Goal: Information Seeking & Learning: Learn about a topic

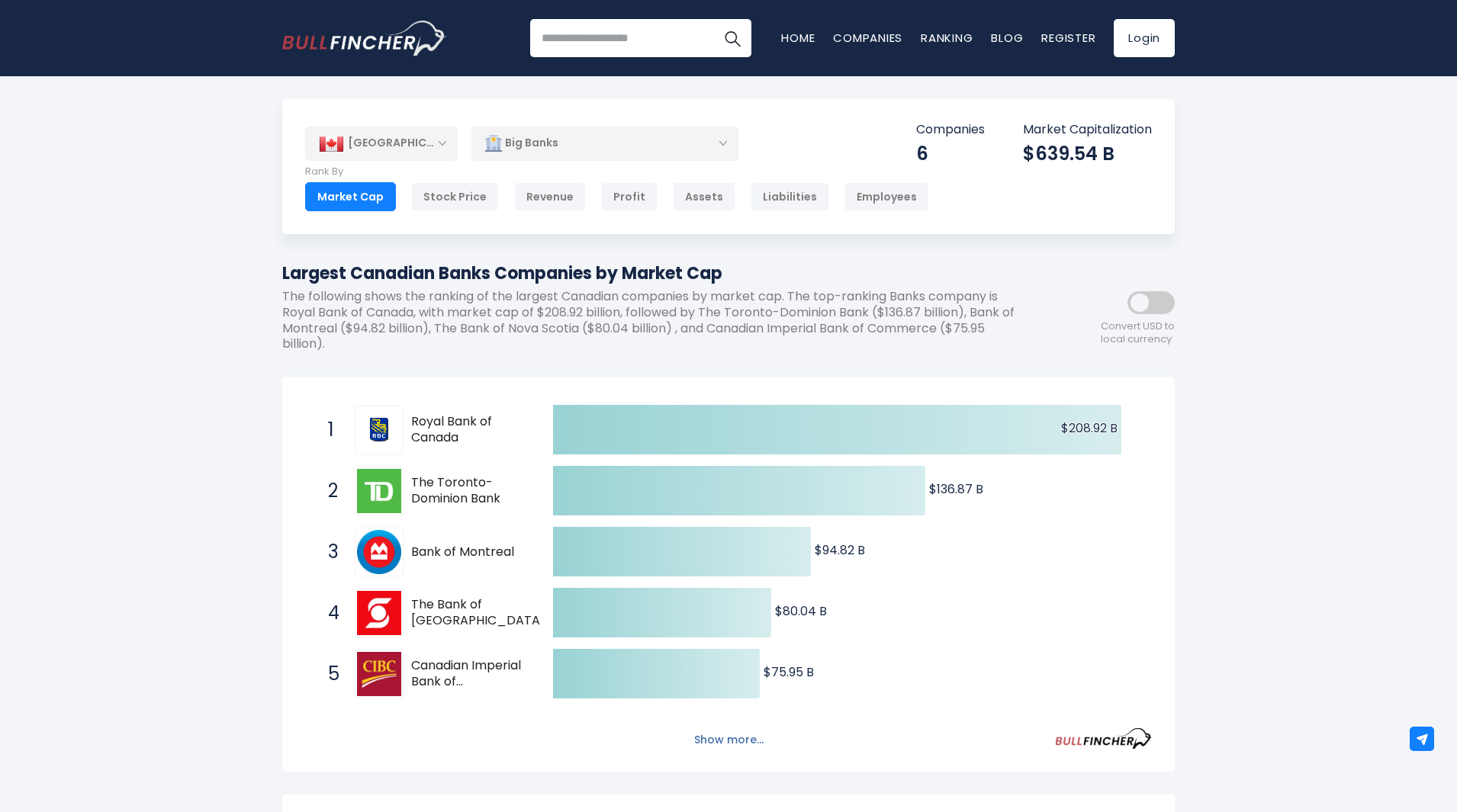
click at [721, 740] on button "Show more..." at bounding box center [728, 740] width 87 height 25
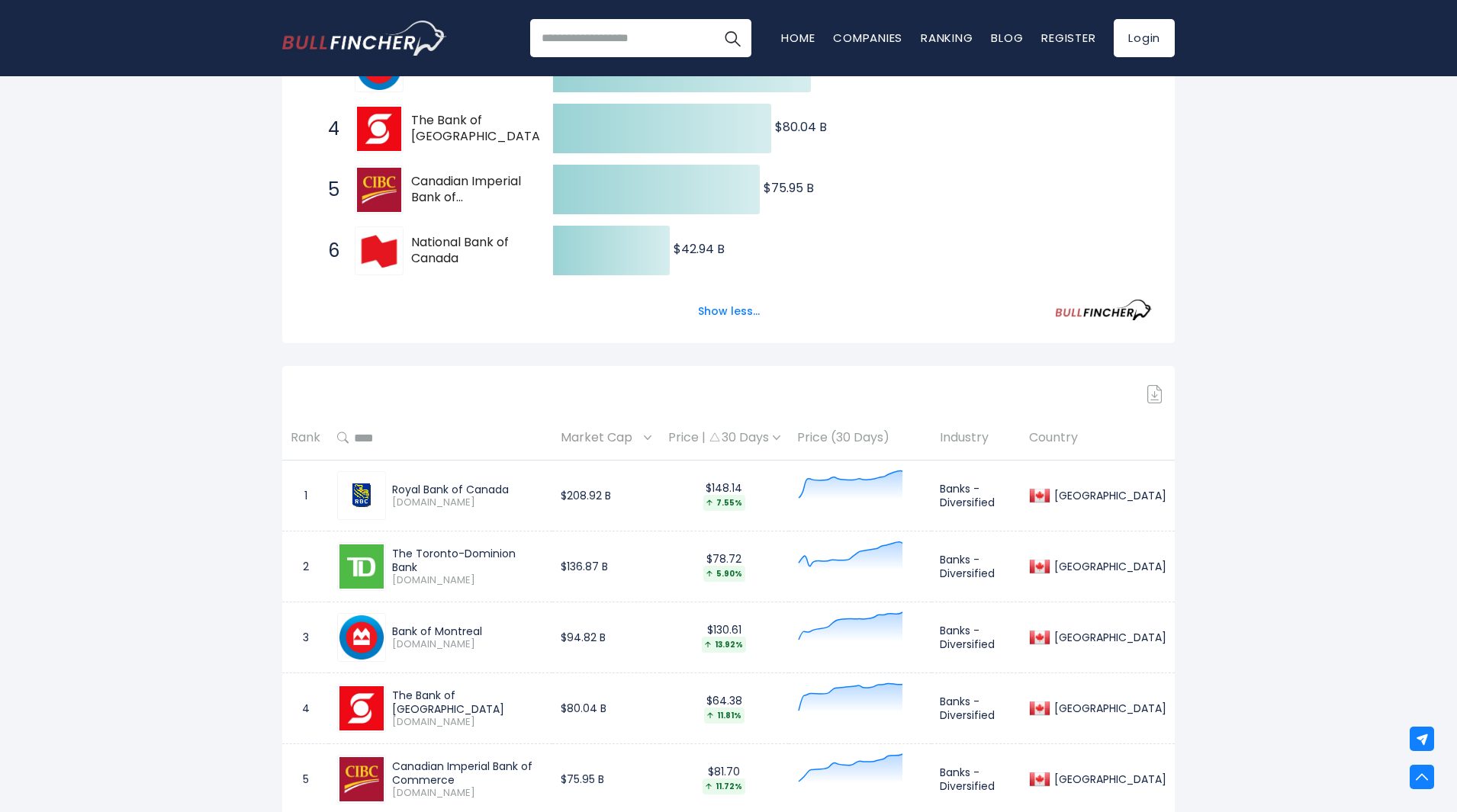
scroll to position [482, 0]
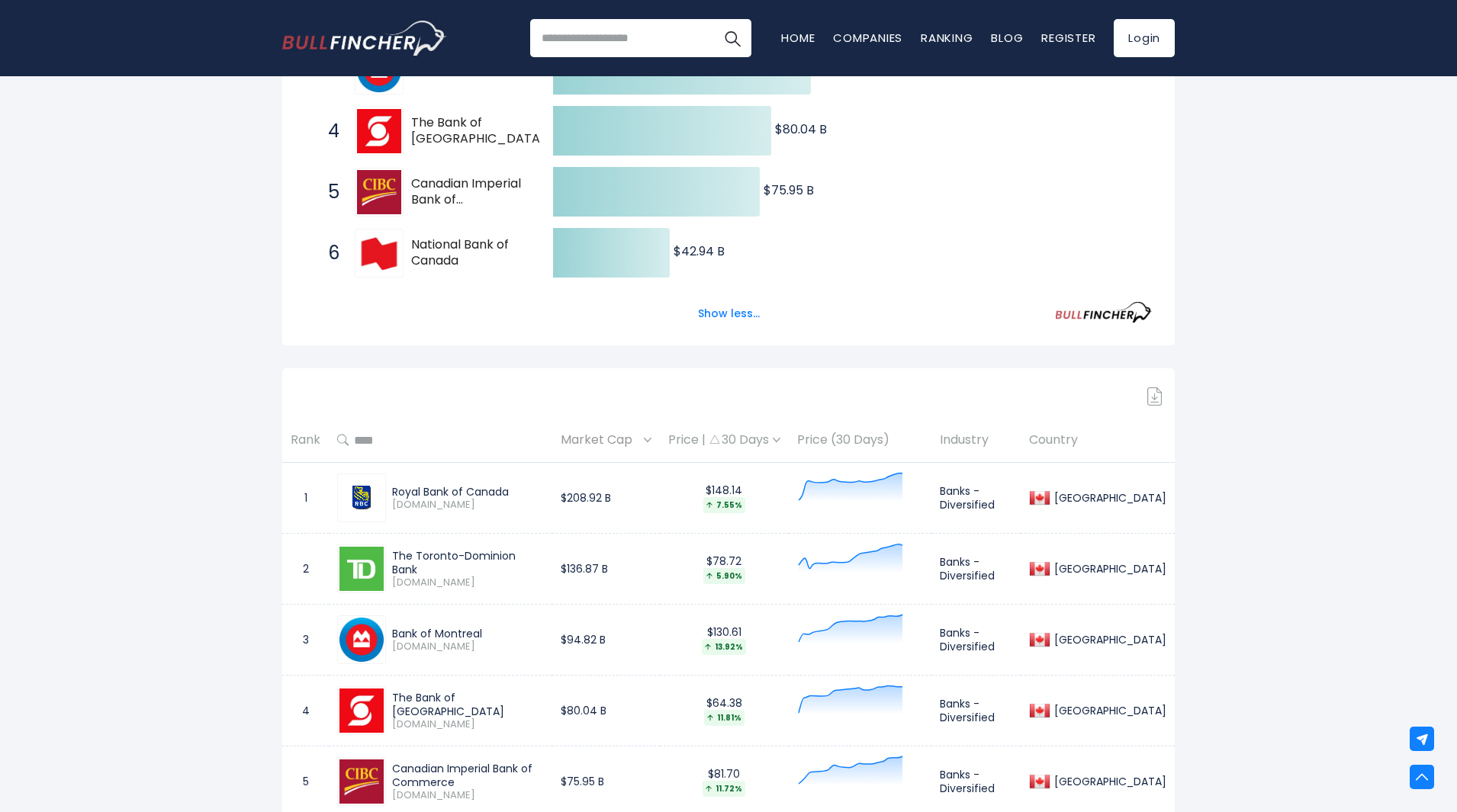
click at [652, 439] on img at bounding box center [647, 439] width 8 height 4
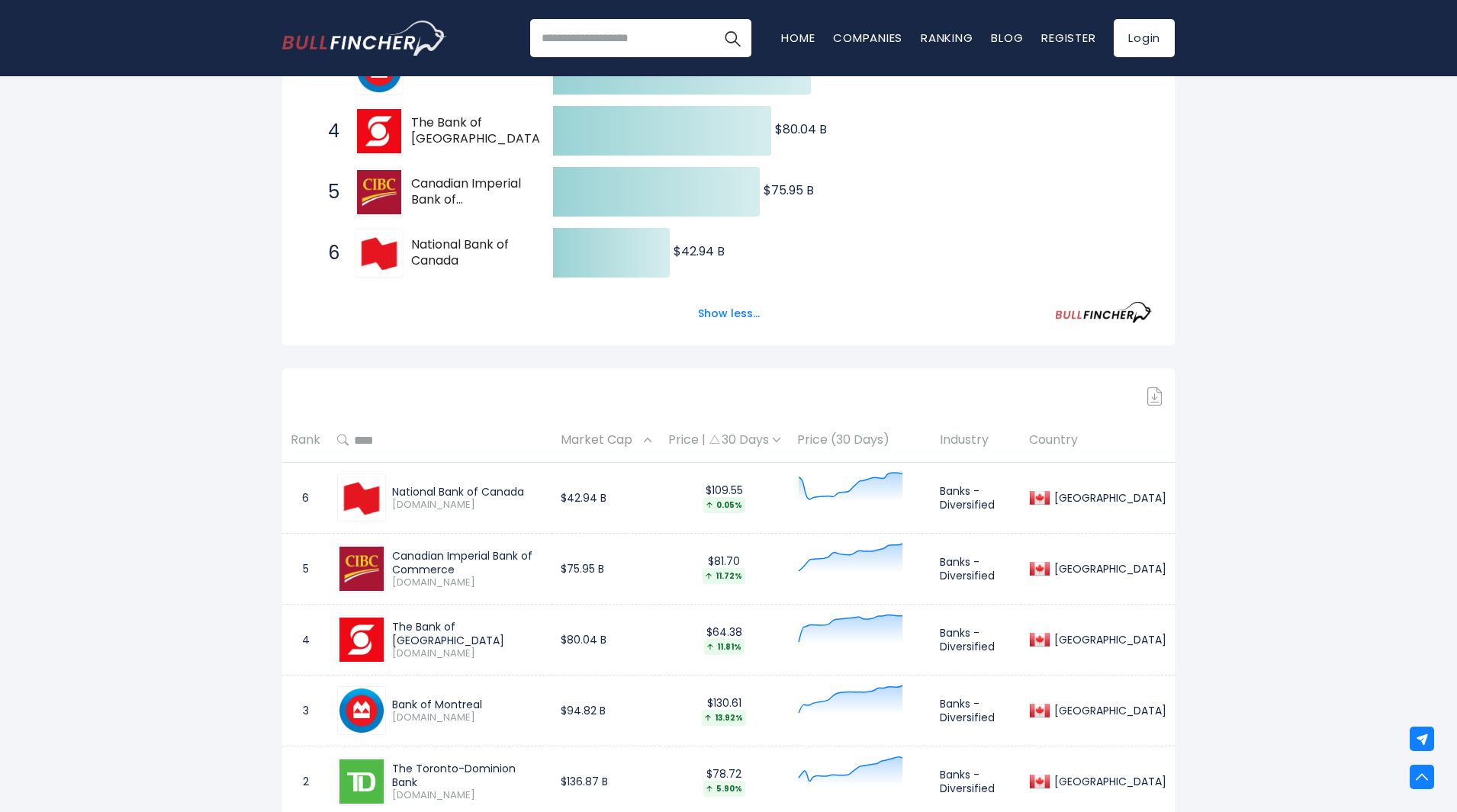
click at [652, 439] on img at bounding box center [647, 439] width 8 height 4
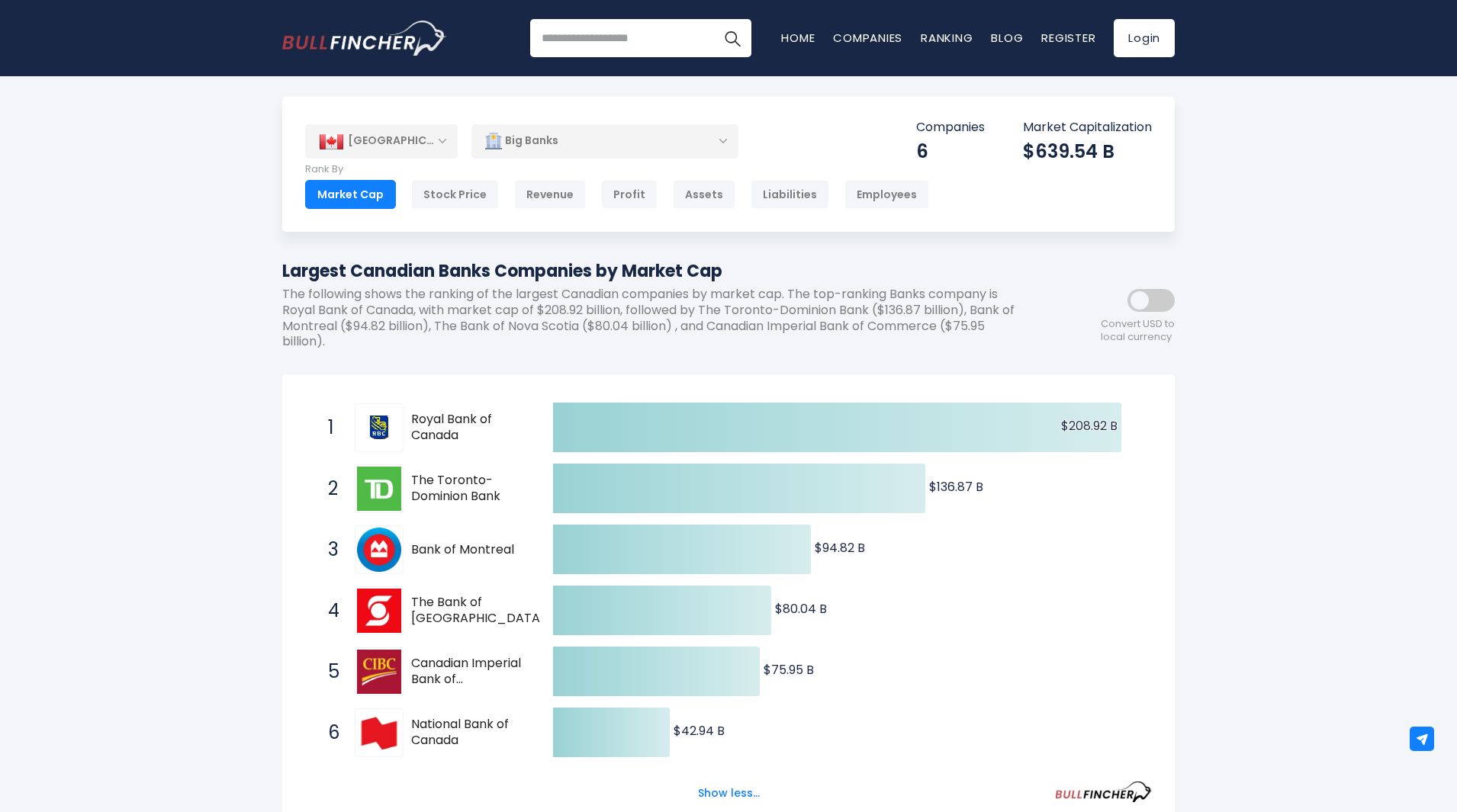
scroll to position [0, 0]
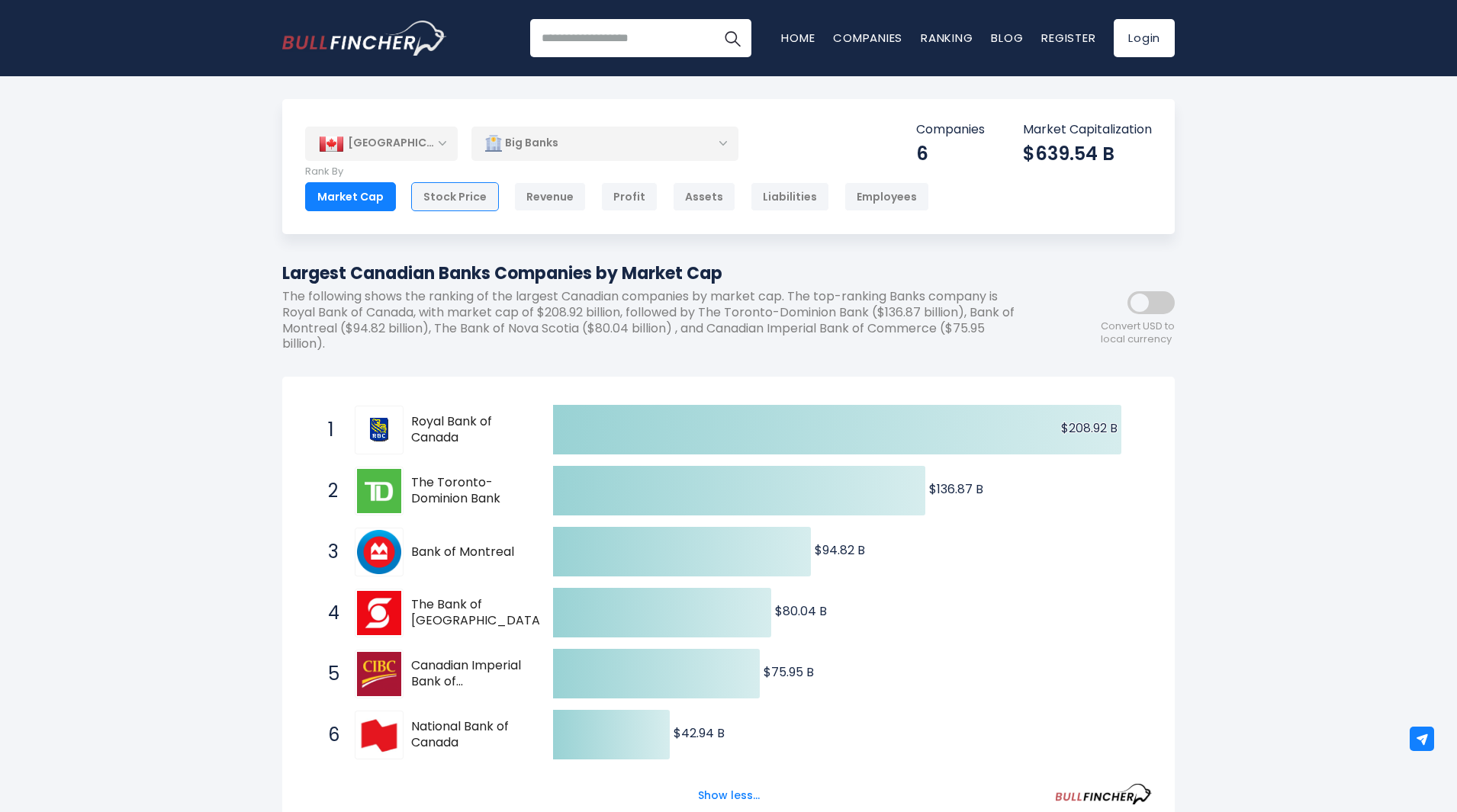
click at [448, 193] on div "Stock Price" at bounding box center [455, 196] width 87 height 29
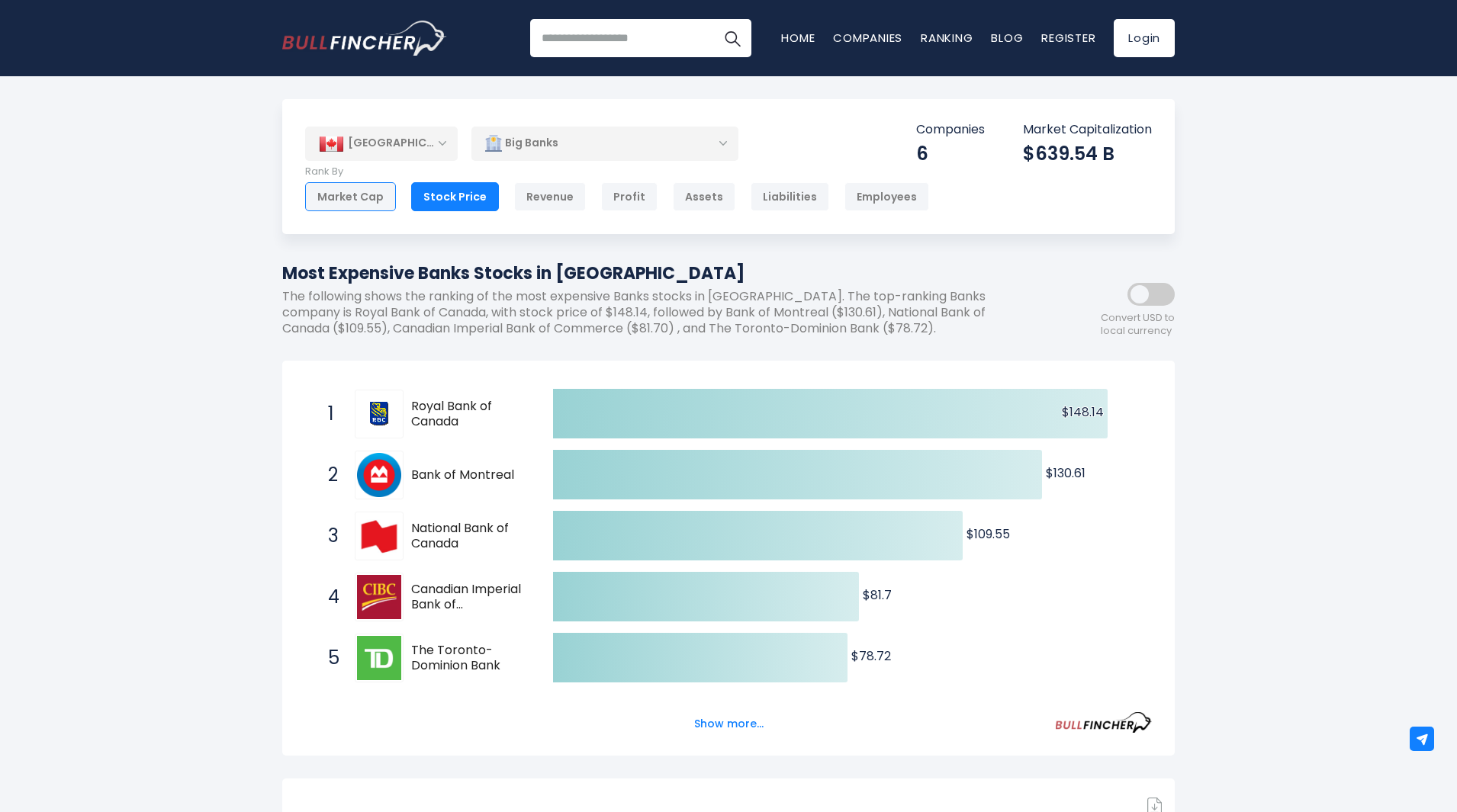
click at [366, 198] on div "Market Cap" at bounding box center [350, 196] width 91 height 29
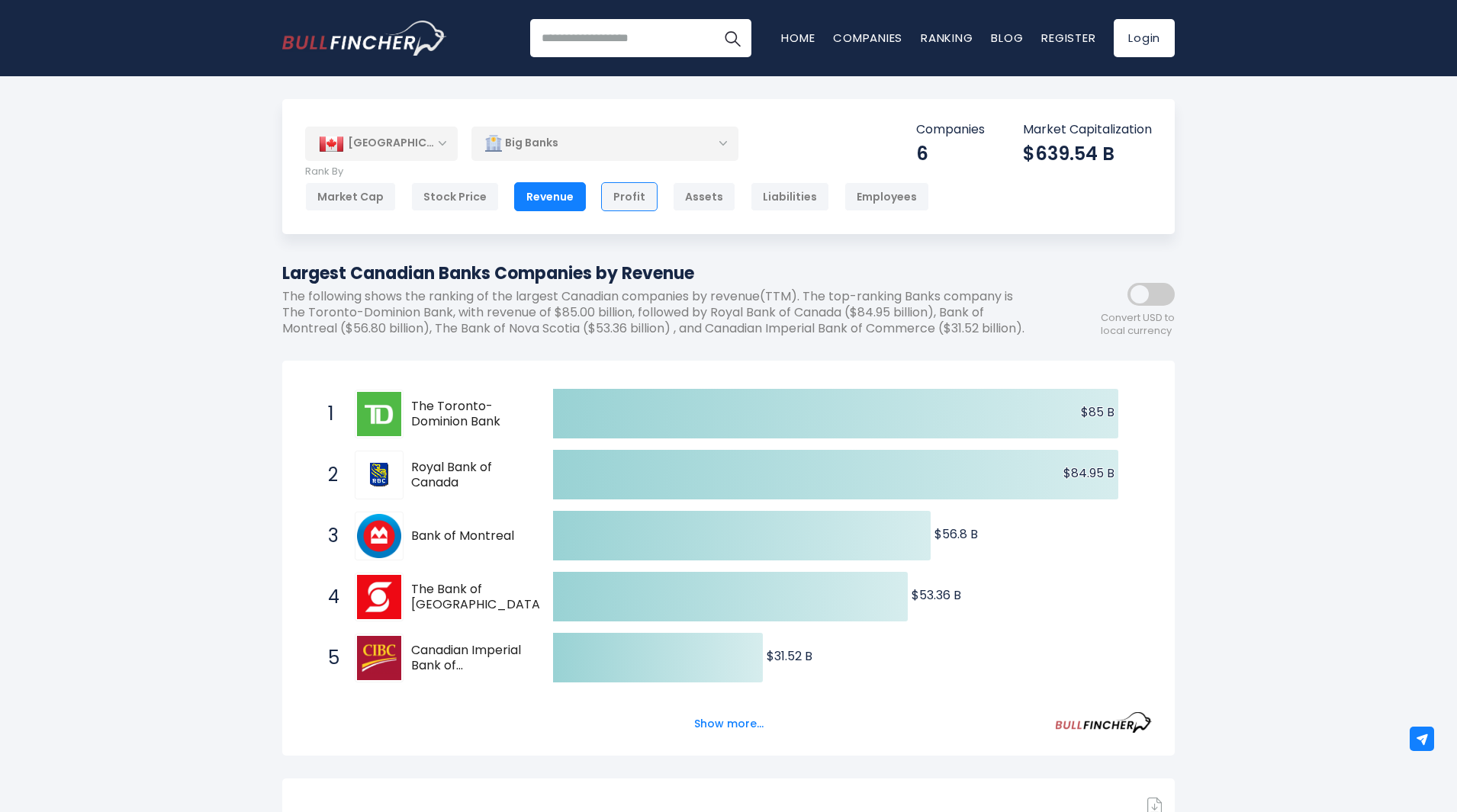
click at [626, 195] on div "Profit" at bounding box center [629, 196] width 56 height 29
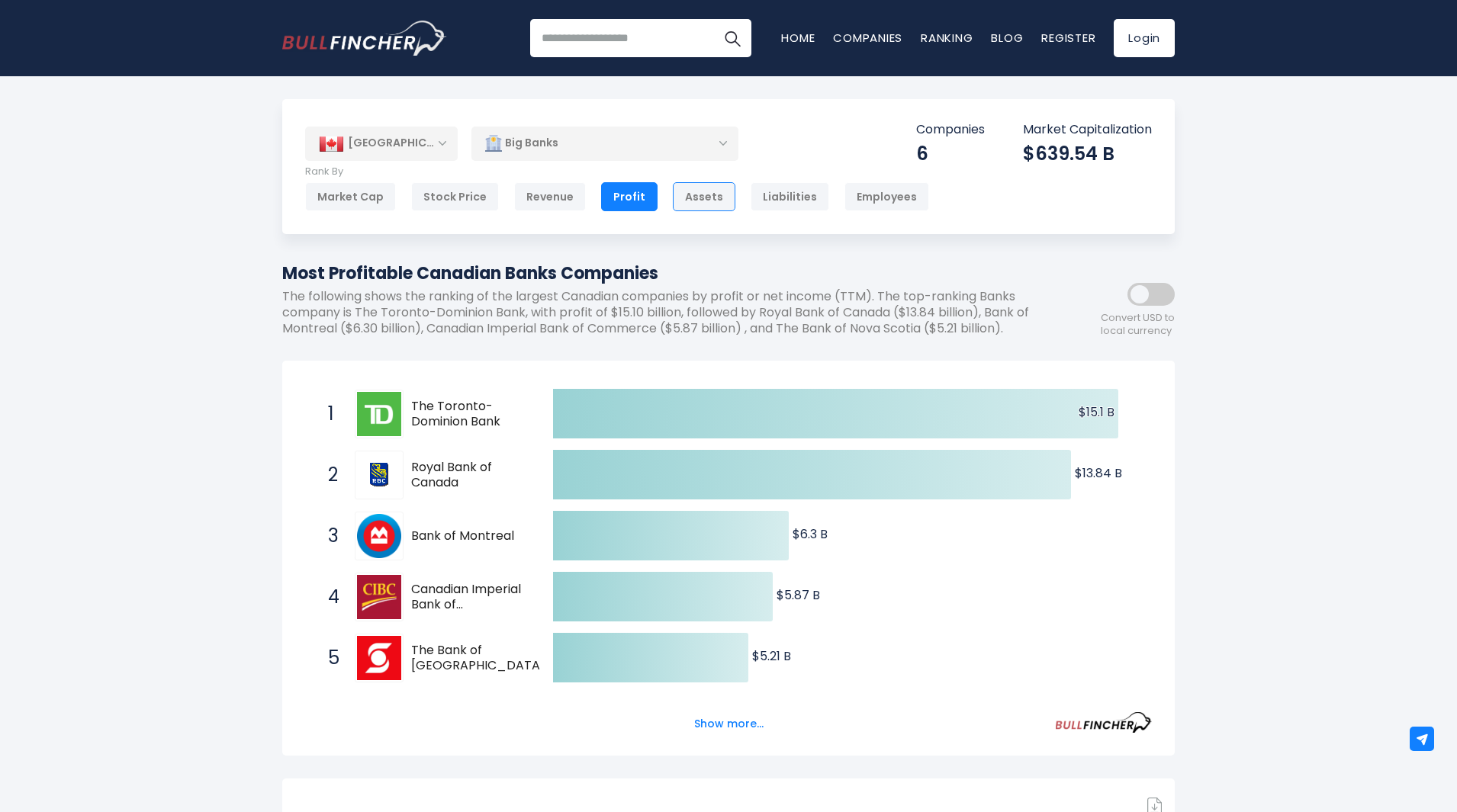
click at [704, 190] on div "Assets" at bounding box center [704, 196] width 62 height 29
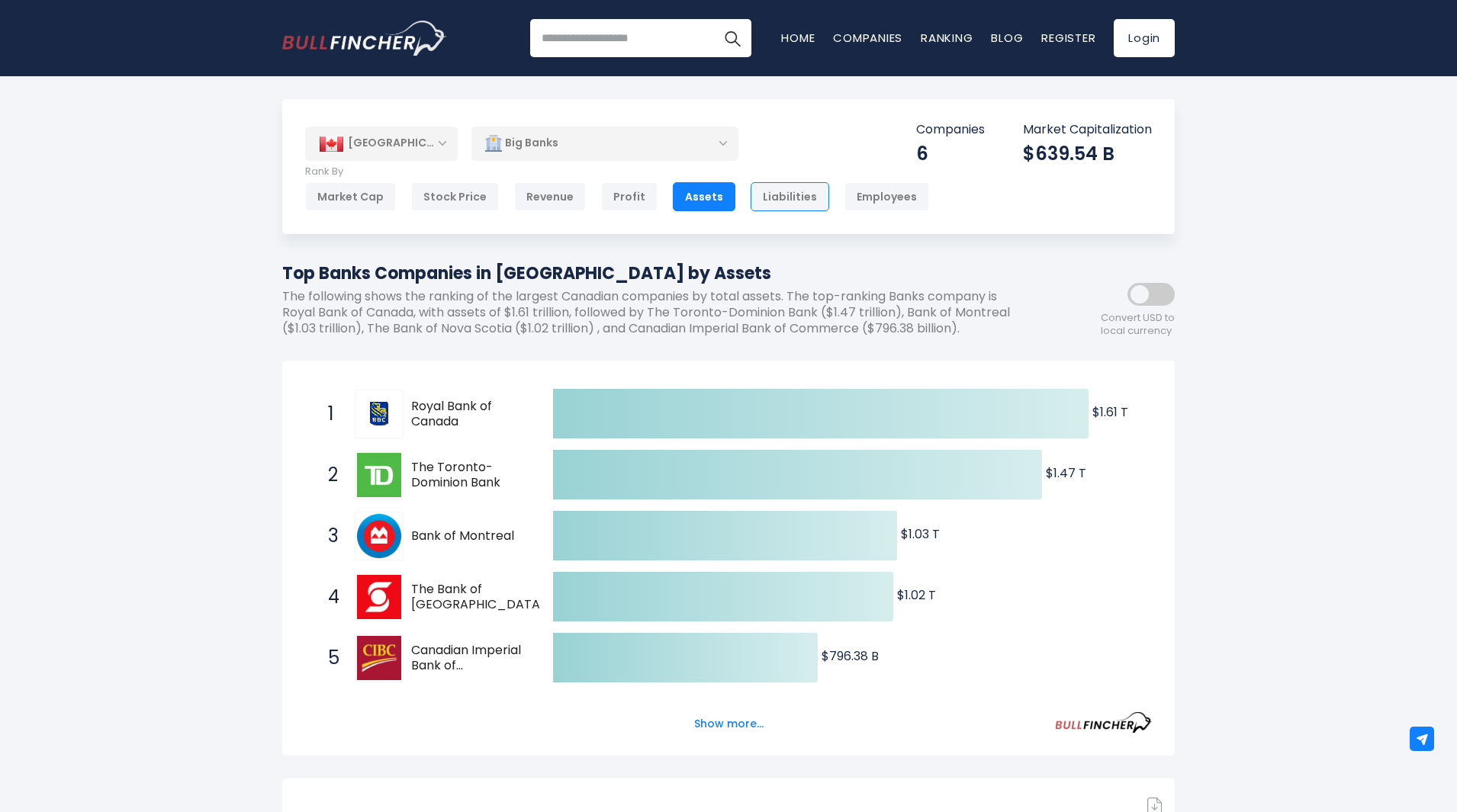
click at [770, 193] on div "Liabilities" at bounding box center [790, 196] width 78 height 29
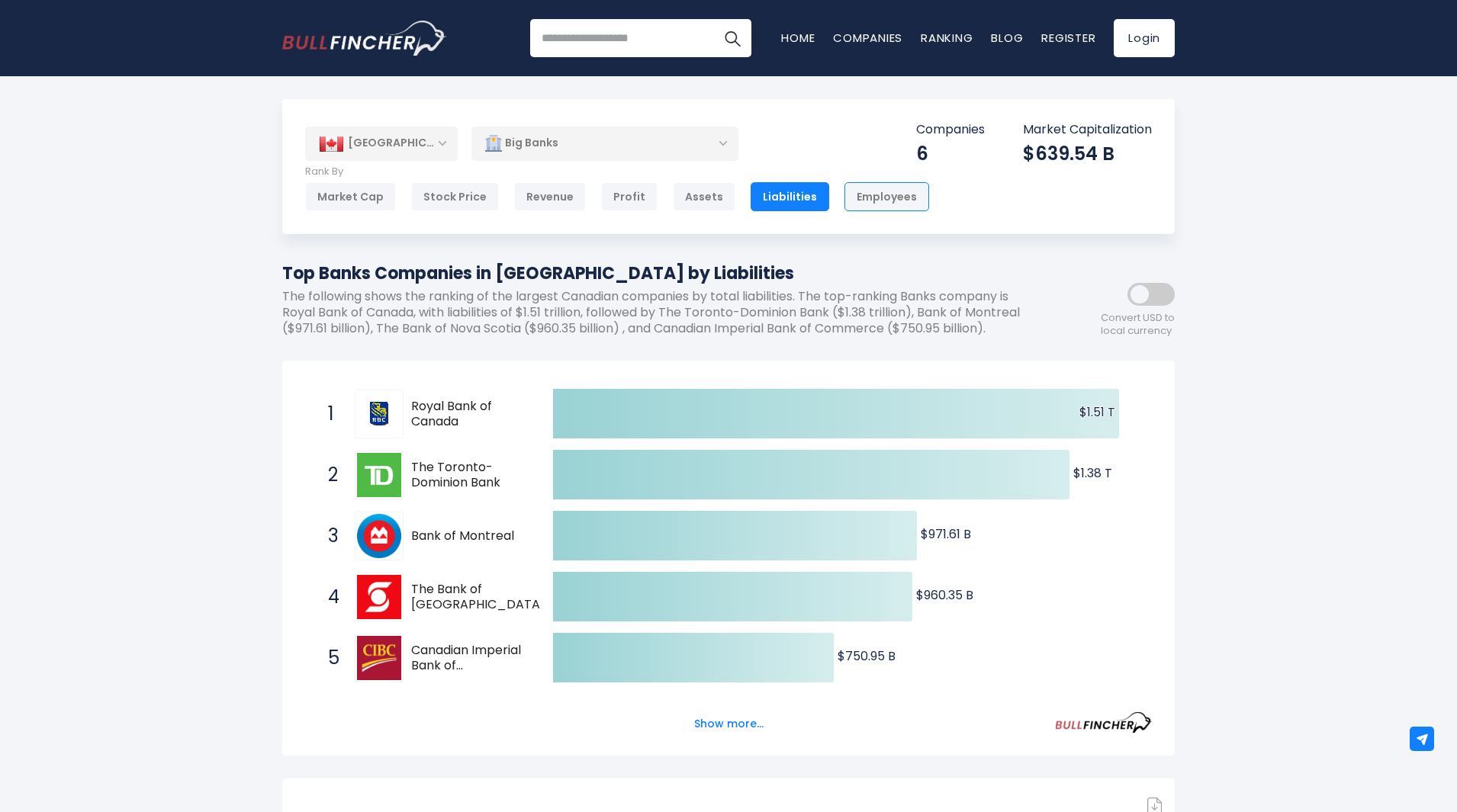
click at [869, 196] on div "Employees" at bounding box center [886, 196] width 85 height 29
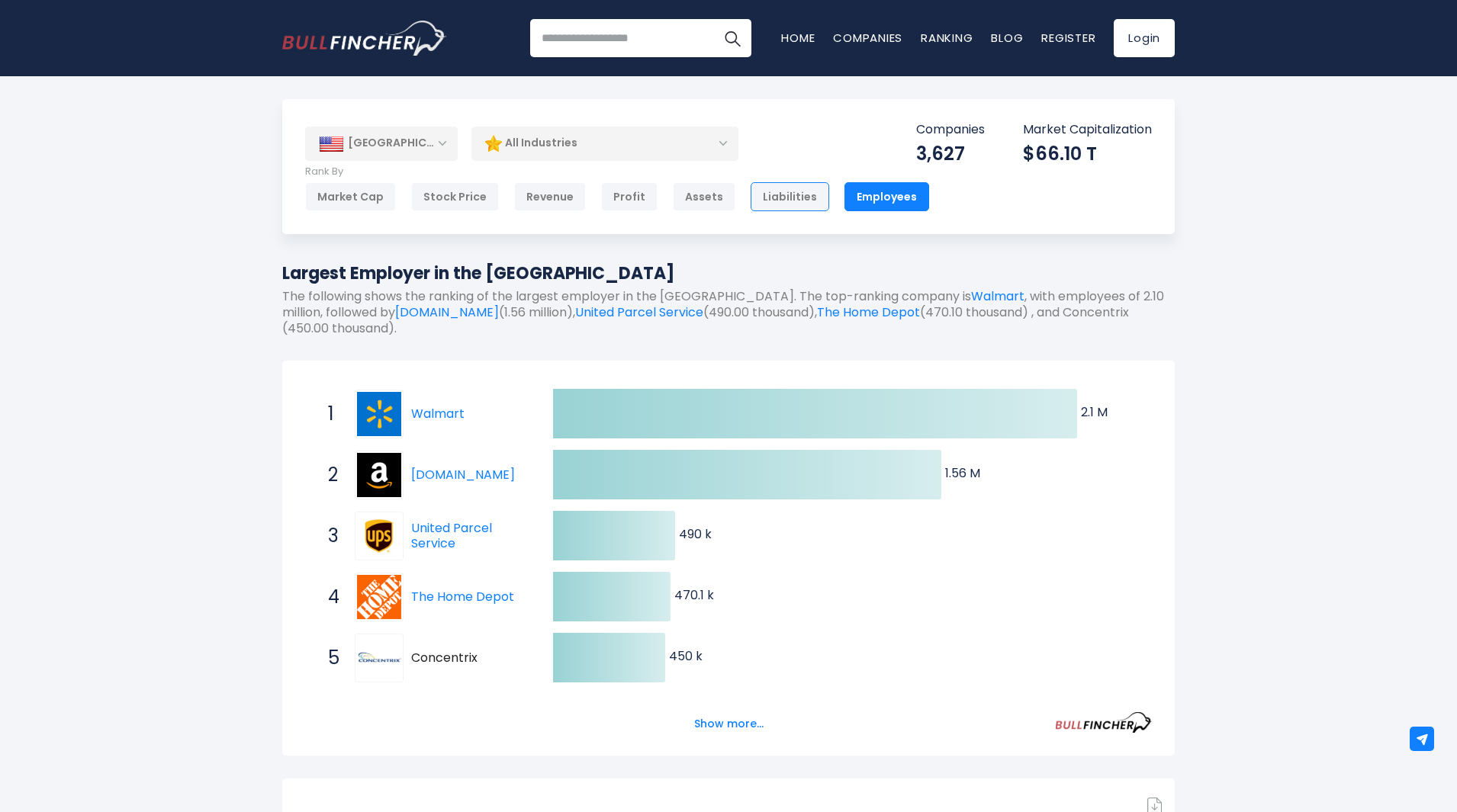
click at [786, 197] on div "Liabilities" at bounding box center [790, 196] width 78 height 29
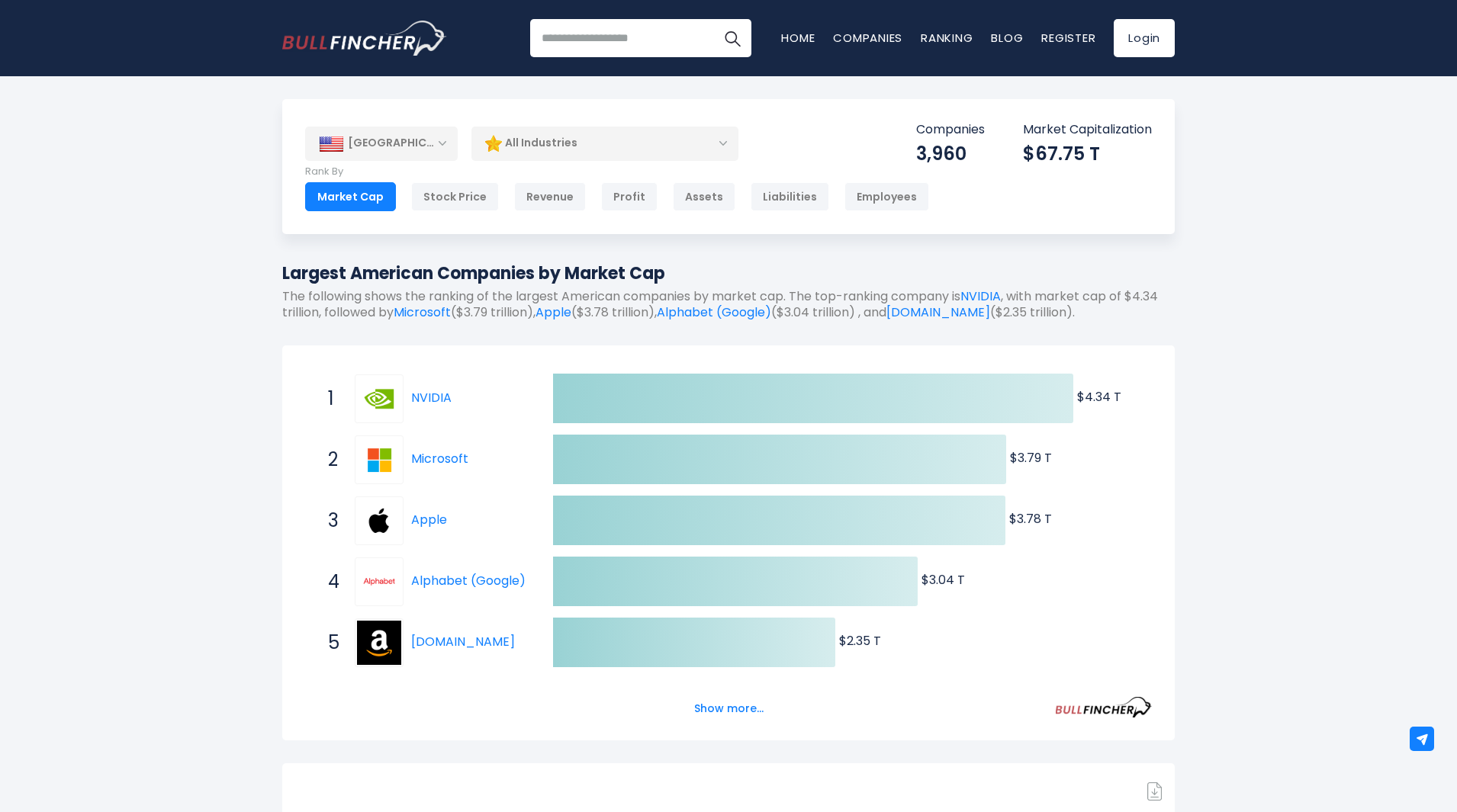
click at [362, 198] on div "Market Cap" at bounding box center [350, 196] width 91 height 29
click at [441, 141] on div "[GEOGRAPHIC_DATA]" at bounding box center [381, 144] width 152 height 34
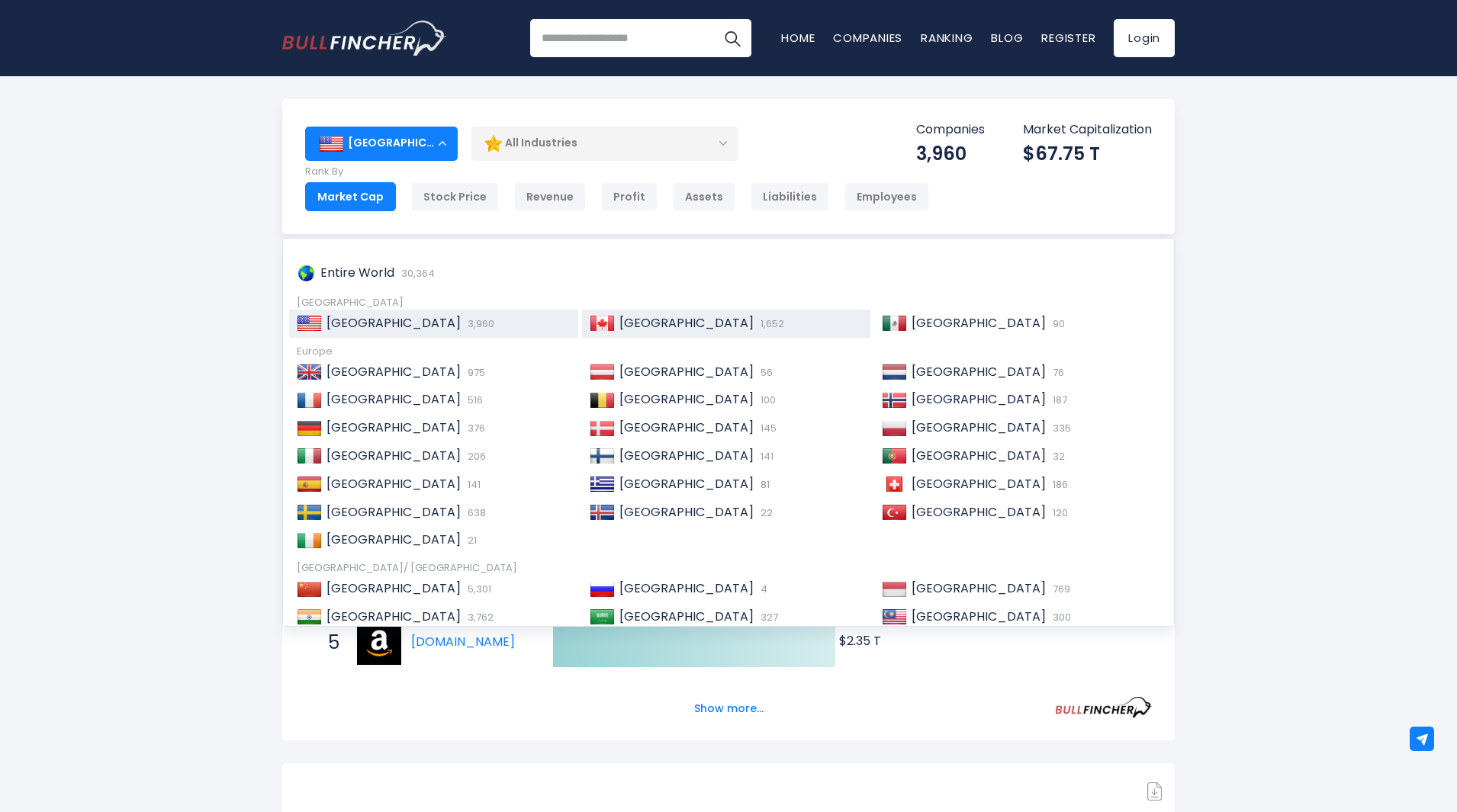
click at [637, 324] on span "[GEOGRAPHIC_DATA]" at bounding box center [687, 324] width 135 height 18
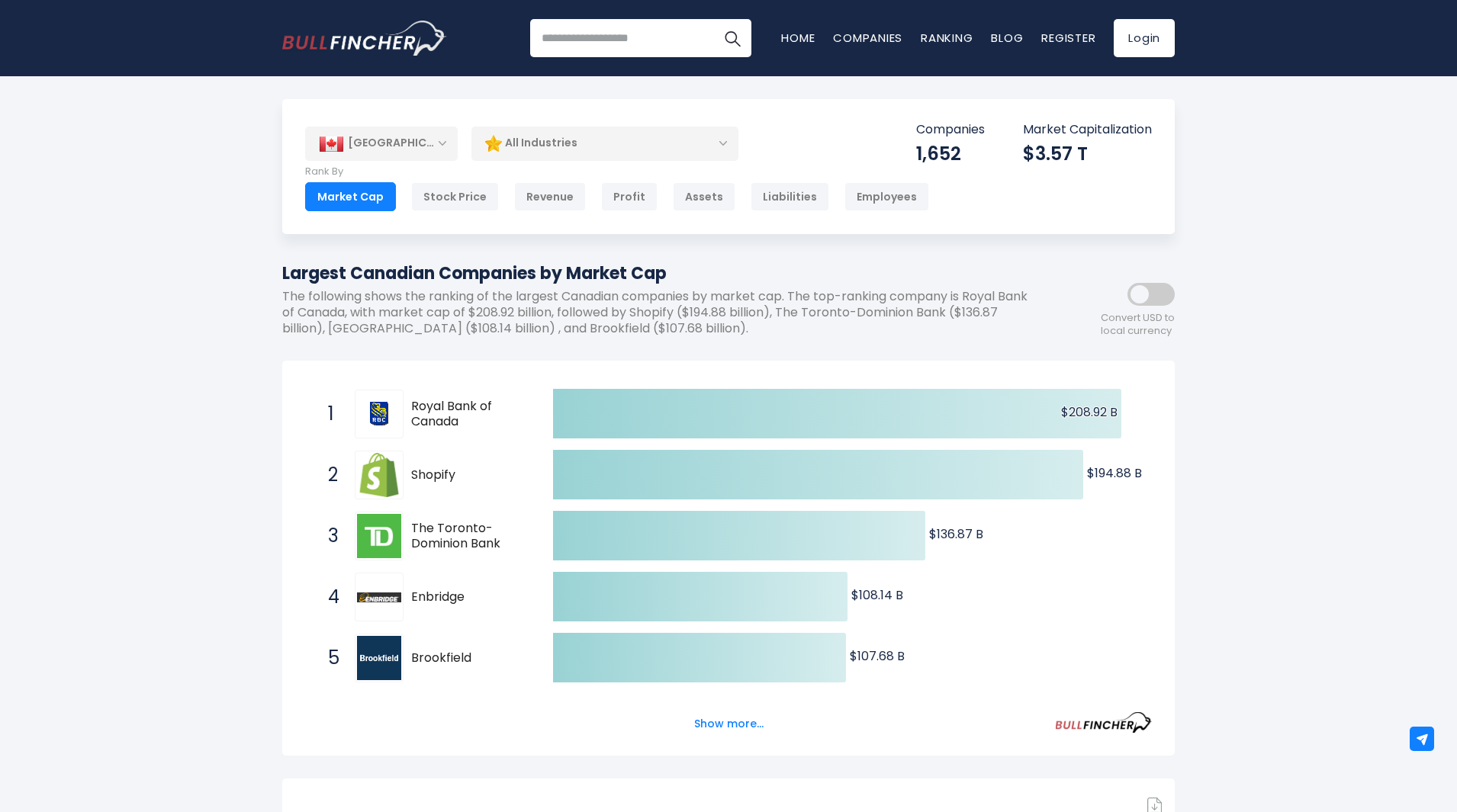
click at [725, 136] on div "All Industries" at bounding box center [605, 143] width 267 height 35
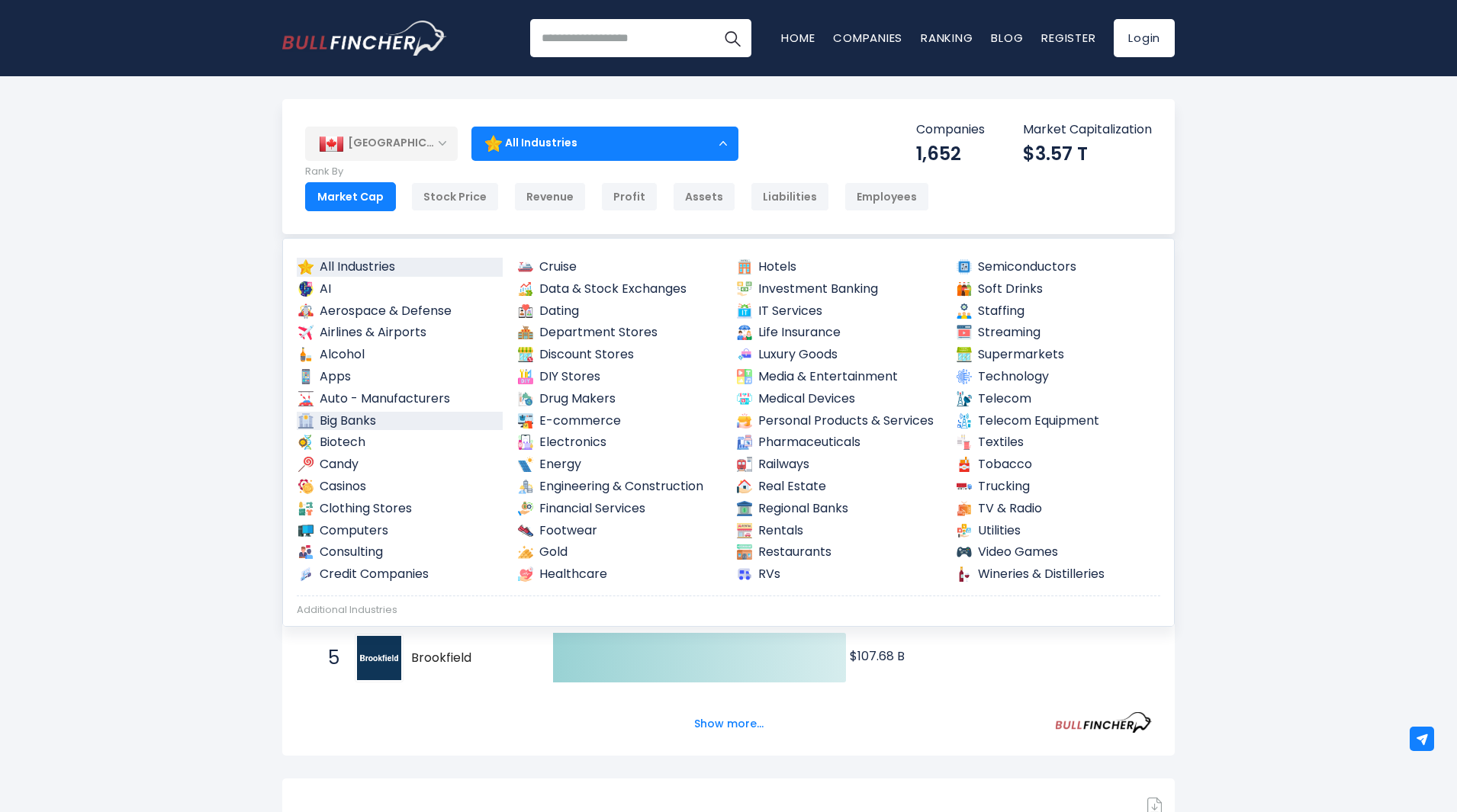
click at [382, 420] on link "Big Banks" at bounding box center [399, 421] width 206 height 19
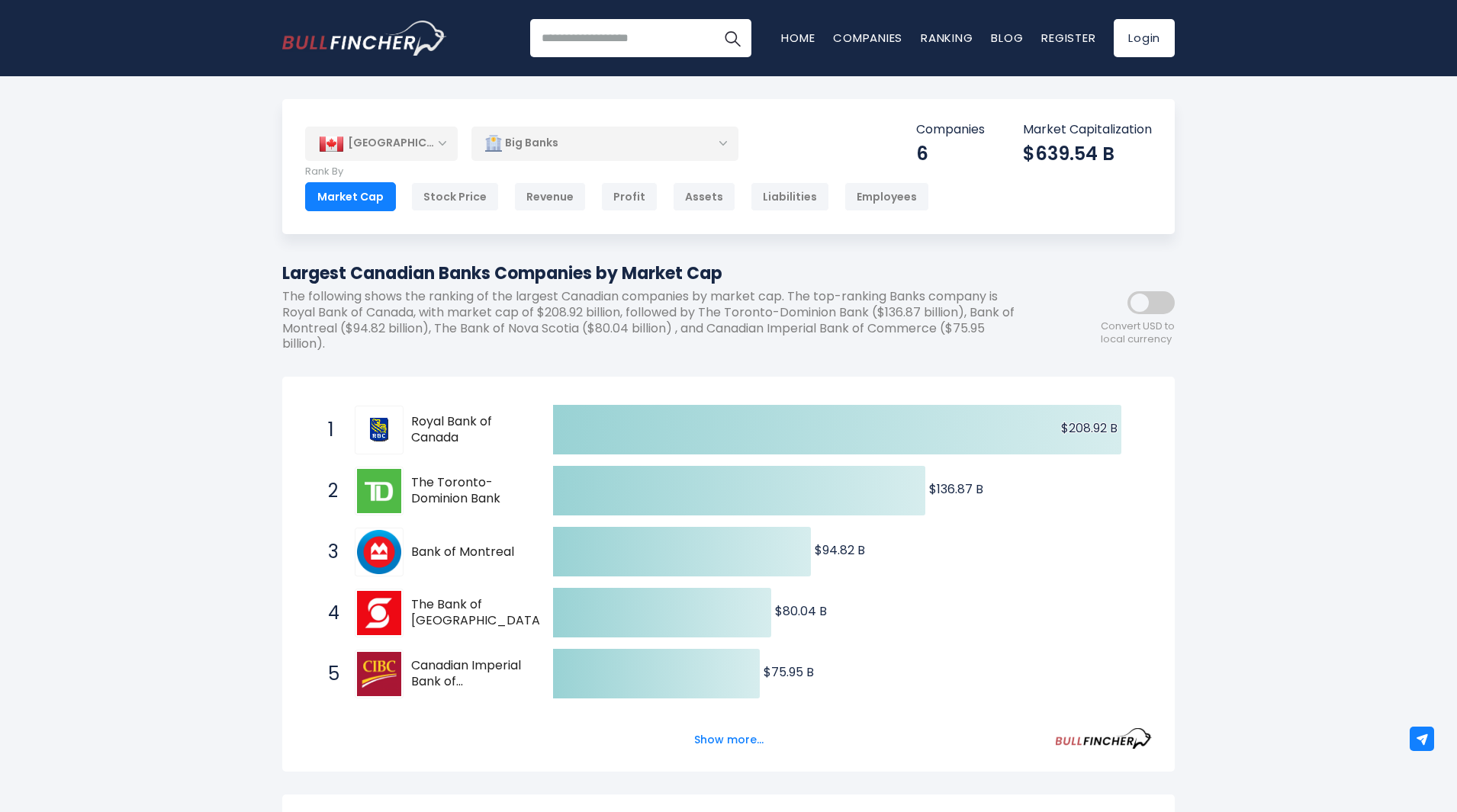
click at [1050, 154] on div "$639.54 B" at bounding box center [1087, 153] width 129 height 24
drag, startPoint x: 1036, startPoint y: 152, endPoint x: 1140, endPoint y: 161, distance: 104.4
click at [1140, 161] on div "$639.54 B" at bounding box center [1087, 153] width 129 height 24
click at [733, 736] on button "Show more..." at bounding box center [728, 740] width 87 height 25
